Goal: Find specific fact: Find specific fact

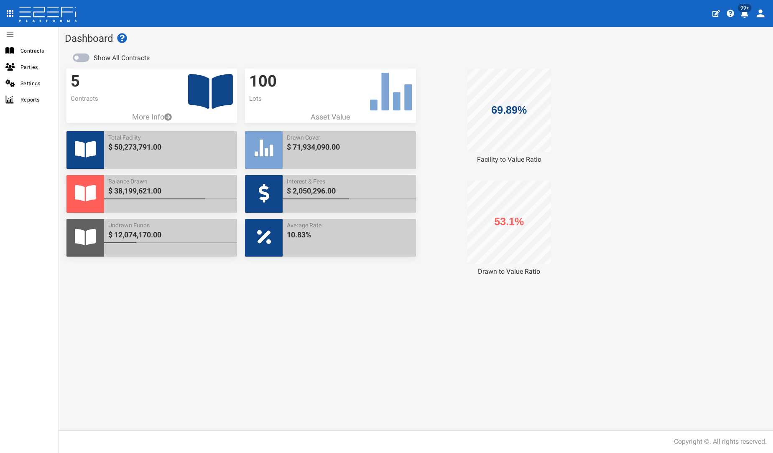
click at [221, 91] on icon at bounding box center [210, 91] width 45 height 35
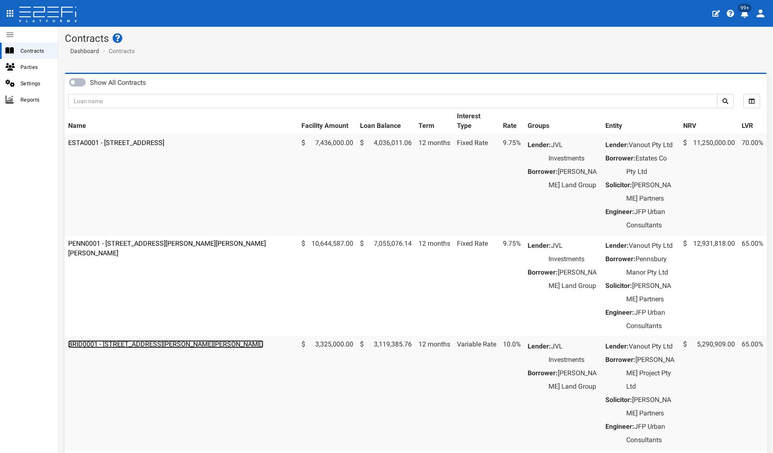
click at [117, 348] on link "BRID0001 - [STREET_ADDRESS][PERSON_NAME][PERSON_NAME]" at bounding box center [165, 344] width 195 height 8
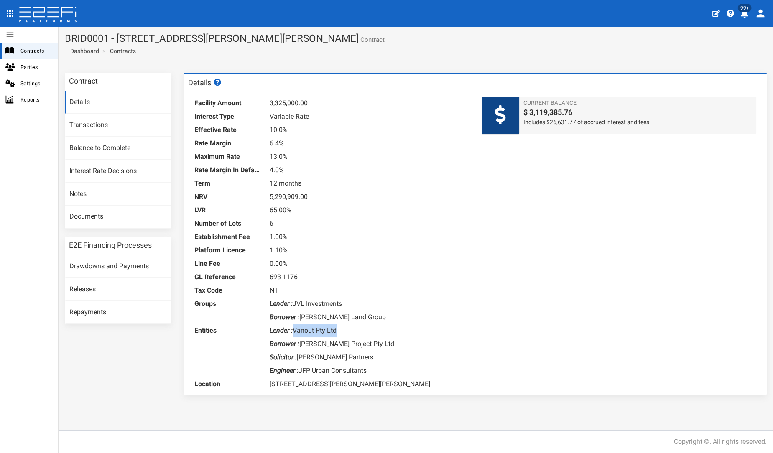
drag, startPoint x: 338, startPoint y: 328, endPoint x: 294, endPoint y: 328, distance: 43.5
click at [294, 328] on dd "Lender : Vanout Pty Ltd" at bounding box center [368, 330] width 199 height 13
copy dd "Vanout Pty Ltd"
